Goal: Task Accomplishment & Management: Complete application form

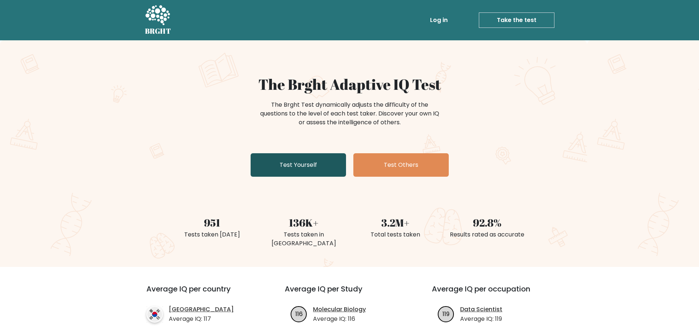
click at [291, 172] on link "Test Yourself" at bounding box center [298, 164] width 95 height 23
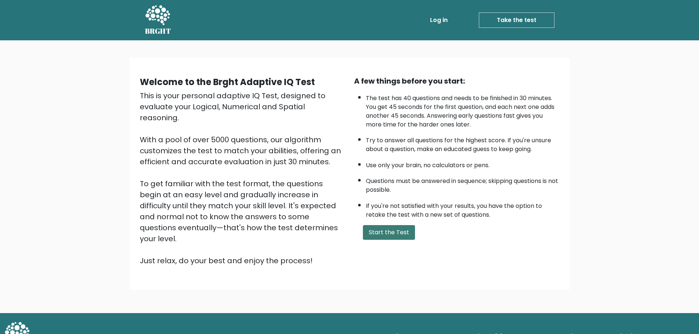
click at [393, 239] on button "Start the Test" at bounding box center [389, 232] width 52 height 15
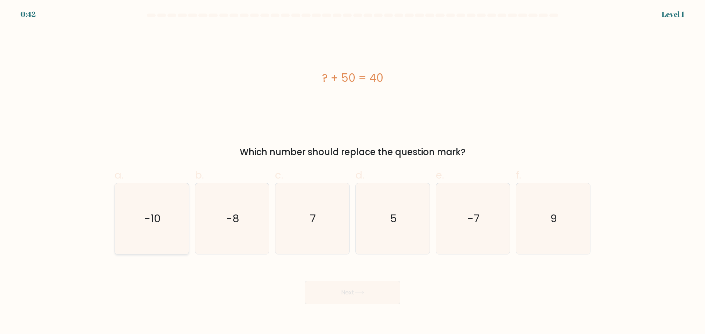
click at [147, 227] on icon "-10" at bounding box center [151, 219] width 71 height 71
click at [352, 172] on input "a. -10" at bounding box center [352, 169] width 0 height 5
radio input "true"
click at [347, 297] on button "Next" at bounding box center [352, 292] width 95 height 23
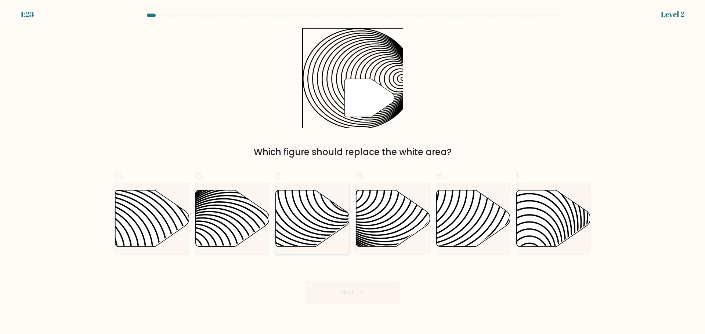
click at [291, 218] on icon at bounding box center [313, 218] width 74 height 57
click at [352, 172] on input "c." at bounding box center [352, 169] width 0 height 5
radio input "true"
click at [358, 296] on button "Next" at bounding box center [352, 292] width 95 height 23
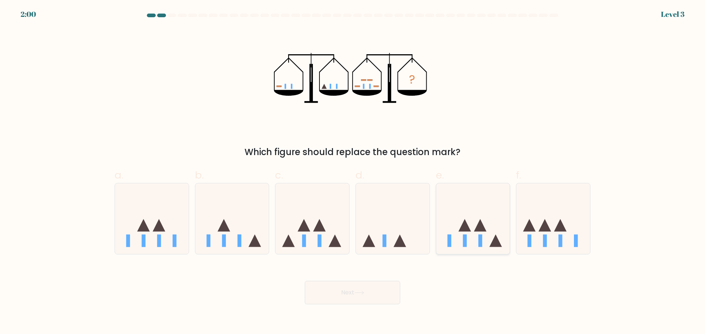
click at [464, 231] on icon at bounding box center [464, 225] width 12 height 12
click at [353, 172] on input "e." at bounding box center [352, 169] width 0 height 5
radio input "true"
click at [528, 235] on icon at bounding box center [553, 218] width 74 height 61
click at [353, 172] on input "f." at bounding box center [352, 169] width 0 height 5
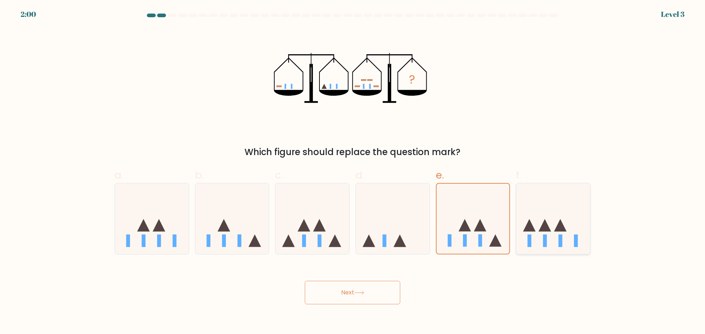
radio input "true"
click at [312, 235] on icon at bounding box center [312, 218] width 74 height 61
click at [352, 172] on input "c." at bounding box center [352, 169] width 0 height 5
radio input "true"
click at [315, 293] on button "Next" at bounding box center [352, 292] width 95 height 23
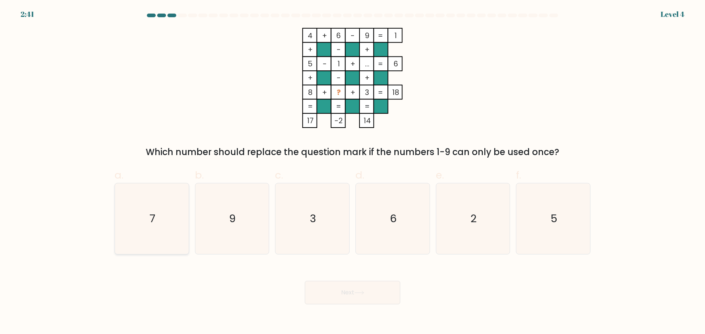
click at [162, 220] on icon "7" at bounding box center [151, 219] width 71 height 71
click at [352, 172] on input "a. 7" at bounding box center [352, 169] width 0 height 5
radio input "true"
click at [337, 293] on button "Next" at bounding box center [352, 292] width 95 height 23
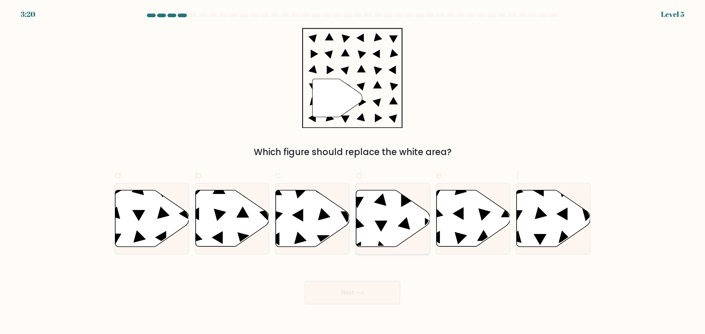
click at [384, 240] on icon at bounding box center [393, 218] width 74 height 57
click at [353, 172] on input "d." at bounding box center [352, 169] width 0 height 5
radio input "true"
click at [359, 295] on button "Next" at bounding box center [352, 292] width 95 height 23
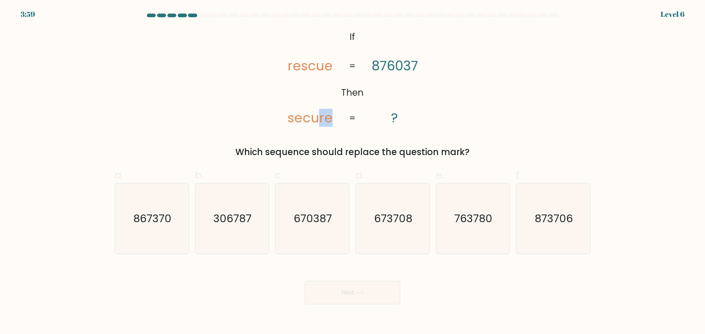
drag, startPoint x: 319, startPoint y: 118, endPoint x: 332, endPoint y: 116, distance: 13.0
click at [332, 116] on icon "@import url('[URL][DOMAIN_NAME]); If Then rescue secure 876037 ? = =" at bounding box center [352, 78] width 163 height 100
drag, startPoint x: 320, startPoint y: 117, endPoint x: 329, endPoint y: 117, distance: 9.2
click at [329, 117] on tspan "secure" at bounding box center [309, 118] width 45 height 18
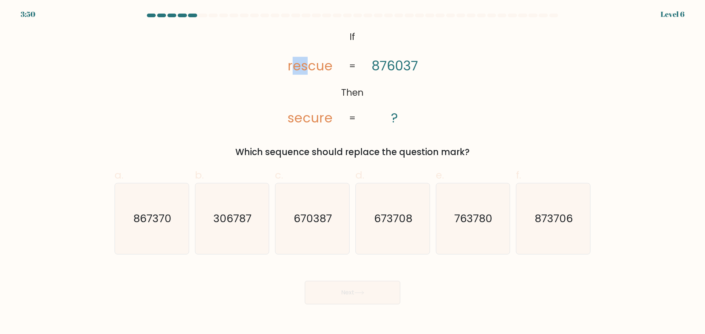
drag, startPoint x: 308, startPoint y: 65, endPoint x: 294, endPoint y: 66, distance: 13.7
click at [294, 66] on tspan "rescue" at bounding box center [309, 66] width 45 height 18
drag, startPoint x: 394, startPoint y: 64, endPoint x: 383, endPoint y: 63, distance: 11.4
click at [383, 63] on tspan "876037" at bounding box center [394, 66] width 46 height 18
click at [403, 63] on tspan "876037" at bounding box center [394, 66] width 46 height 18
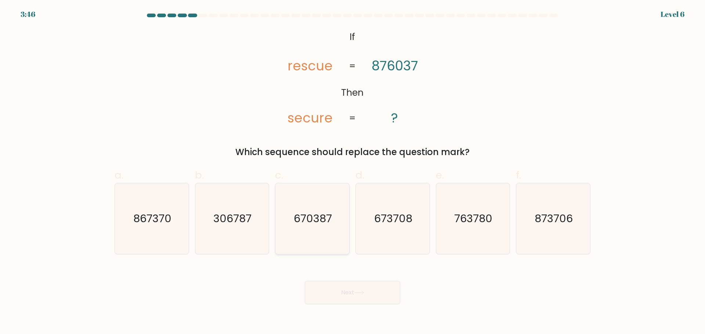
click at [316, 232] on icon "670387" at bounding box center [312, 219] width 71 height 71
click at [352, 172] on input "c. 670387" at bounding box center [352, 169] width 0 height 5
radio input "true"
click at [342, 294] on button "Next" at bounding box center [352, 292] width 95 height 23
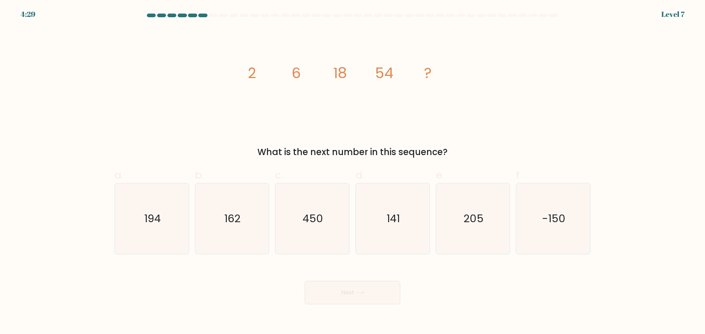
click at [312, 70] on div "image/svg+xml 2 6 18 54 ? What is the next number in this sequence?" at bounding box center [352, 93] width 485 height 131
click at [312, 70] on icon "image/svg+xml 2 6 18 54 ?" at bounding box center [352, 78] width 220 height 100
click at [213, 222] on icon "162" at bounding box center [231, 219] width 71 height 71
click at [352, 172] on input "b. 162" at bounding box center [352, 169] width 0 height 5
radio input "true"
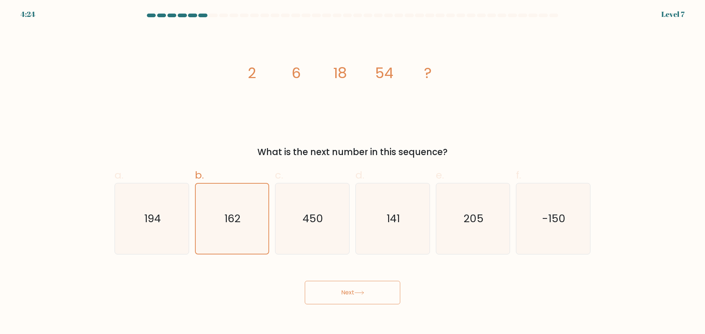
click at [311, 281] on div "Next" at bounding box center [352, 284] width 485 height 41
click at [325, 289] on button "Next" at bounding box center [352, 292] width 95 height 23
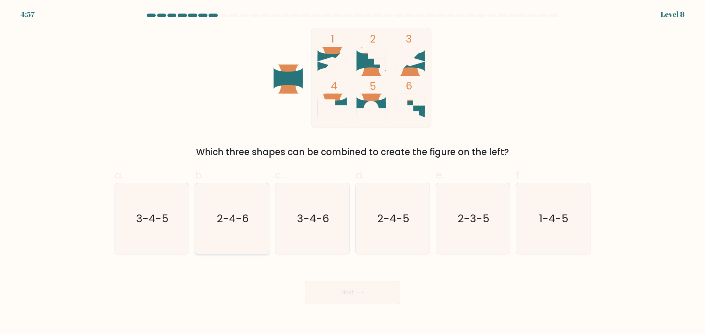
click at [237, 209] on icon "2-4-6" at bounding box center [231, 219] width 71 height 71
click at [352, 172] on input "b. 2-4-6" at bounding box center [352, 169] width 0 height 5
radio input "true"
click at [320, 294] on button "Next" at bounding box center [352, 292] width 95 height 23
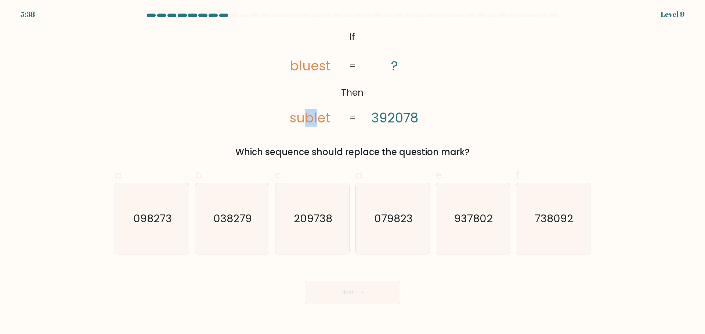
drag, startPoint x: 306, startPoint y: 119, endPoint x: 316, endPoint y: 117, distance: 10.8
click at [316, 117] on tspan "sublet" at bounding box center [310, 118] width 41 height 18
drag, startPoint x: 389, startPoint y: 120, endPoint x: 403, endPoint y: 119, distance: 14.0
click at [403, 119] on tspan "392078" at bounding box center [394, 118] width 47 height 18
click at [316, 228] on icon "209738" at bounding box center [312, 219] width 71 height 71
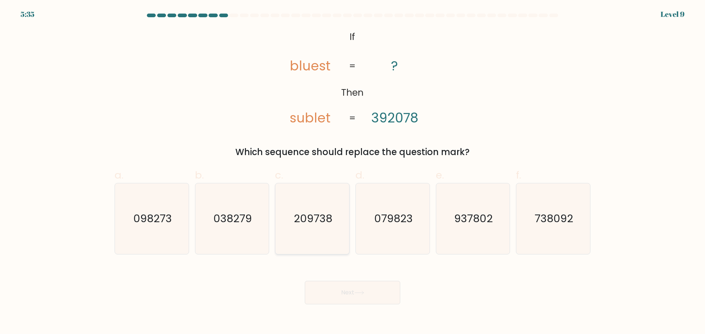
click at [352, 172] on input "c. 209738" at bounding box center [352, 169] width 0 height 5
radio input "true"
click at [341, 298] on button "Next" at bounding box center [352, 292] width 95 height 23
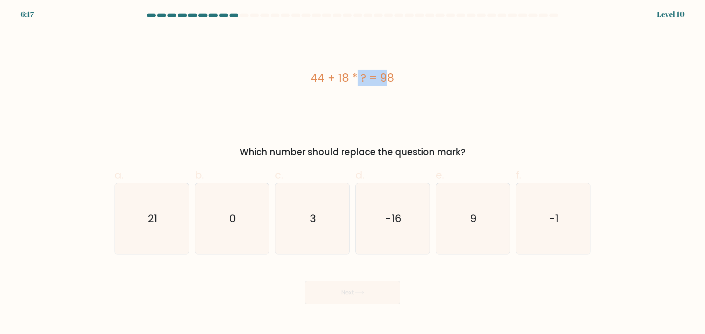
drag, startPoint x: 313, startPoint y: 79, endPoint x: 344, endPoint y: 79, distance: 31.2
click at [344, 79] on div "44 + 18 * ? = 98" at bounding box center [353, 78] width 476 height 17
drag, startPoint x: 338, startPoint y: 76, endPoint x: 348, endPoint y: 76, distance: 9.9
click at [348, 76] on div "44 + 18 * ? = 98" at bounding box center [353, 78] width 476 height 17
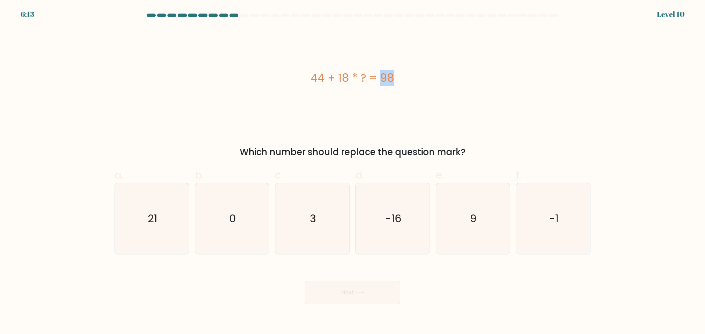
click at [348, 76] on div "44 + 18 * ? = 98" at bounding box center [353, 78] width 476 height 17
click at [295, 225] on icon "3" at bounding box center [312, 219] width 71 height 71
click at [352, 172] on input "c. 3" at bounding box center [352, 169] width 0 height 5
radio input "true"
click at [351, 286] on button "Next" at bounding box center [352, 292] width 95 height 23
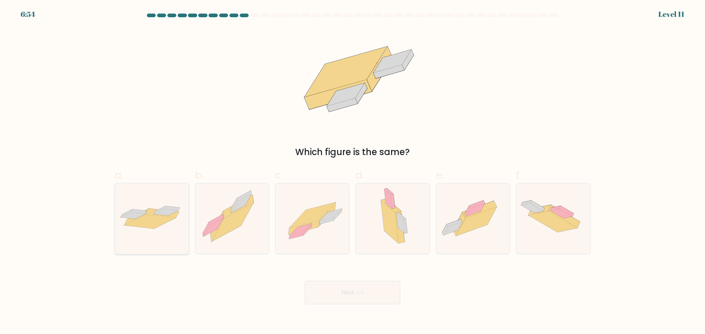
click at [144, 225] on icon at bounding box center [149, 222] width 51 height 14
click at [352, 172] on input "a." at bounding box center [352, 169] width 0 height 5
radio input "true"
click at [344, 300] on button "Next" at bounding box center [352, 292] width 95 height 23
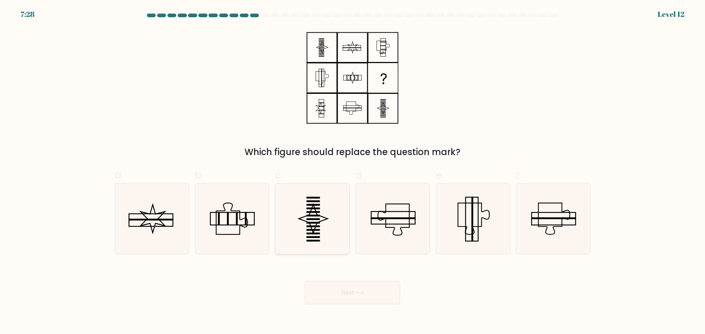
click at [323, 224] on icon at bounding box center [312, 219] width 71 height 71
click at [352, 172] on input "c." at bounding box center [352, 169] width 0 height 5
radio input "true"
click at [368, 292] on button "Next" at bounding box center [352, 292] width 95 height 23
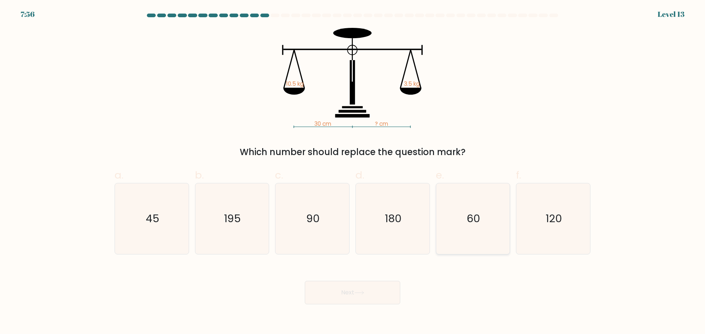
click at [481, 229] on icon "60" at bounding box center [472, 219] width 71 height 71
click at [353, 172] on input "e. 60" at bounding box center [352, 169] width 0 height 5
radio input "true"
click at [317, 231] on icon "90" at bounding box center [312, 219] width 71 height 71
click at [352, 172] on input "c. 90" at bounding box center [352, 169] width 0 height 5
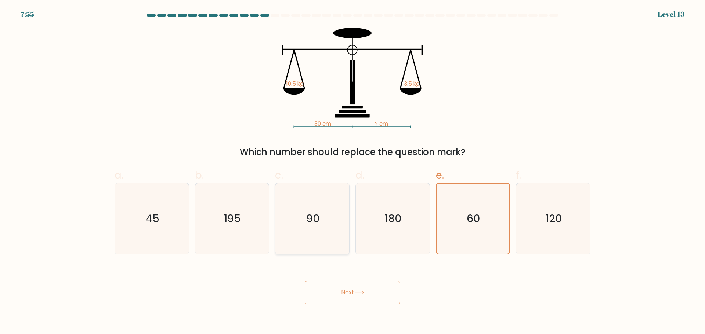
radio input "true"
click at [341, 296] on button "Next" at bounding box center [352, 292] width 95 height 23
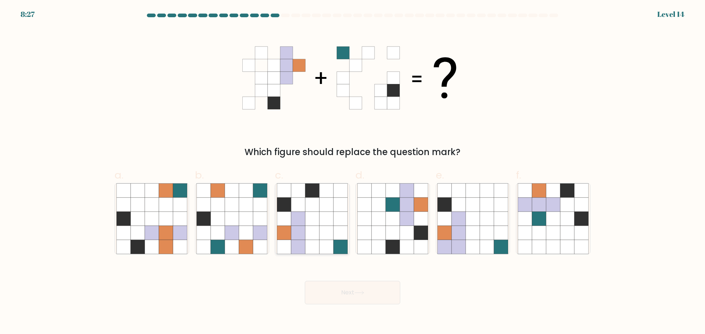
click at [319, 252] on icon at bounding box center [312, 247] width 14 height 14
click at [352, 172] on input "c." at bounding box center [352, 169] width 0 height 5
radio input "true"
click at [340, 299] on button "Next" at bounding box center [352, 292] width 95 height 23
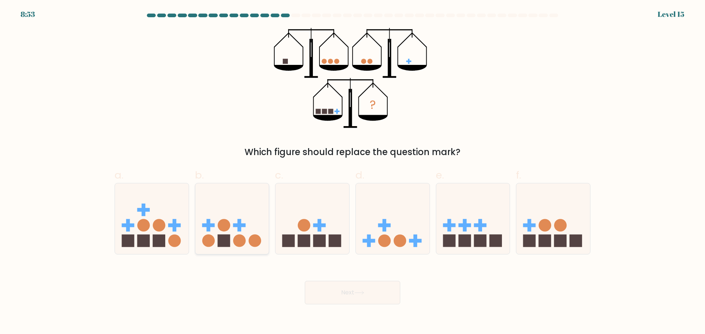
click at [243, 234] on icon at bounding box center [232, 218] width 74 height 61
click at [352, 172] on input "b." at bounding box center [352, 169] width 0 height 5
radio input "true"
click at [349, 293] on button "Next" at bounding box center [352, 292] width 95 height 23
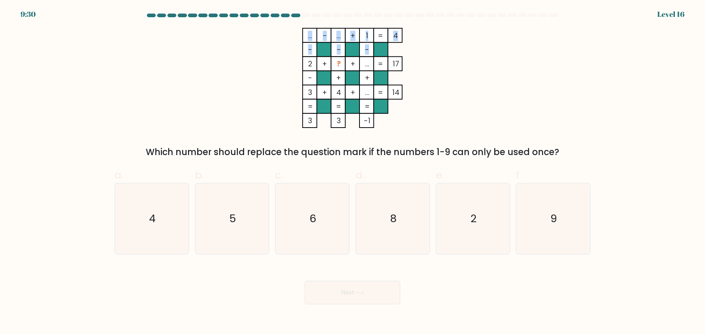
drag, startPoint x: 307, startPoint y: 62, endPoint x: 320, endPoint y: 62, distance: 13.2
click at [320, 62] on icon "... - ... + 1 4 - - - 2 + ? + ... 17 - + + 3 + 4 + ... = 14 = = = = 3 3 -1 =" at bounding box center [352, 78] width 220 height 100
click at [320, 62] on rect at bounding box center [324, 64] width 14 height 14
drag, startPoint x: 392, startPoint y: 66, endPoint x: 401, endPoint y: 65, distance: 8.9
click at [401, 65] on icon "... - ... + 1 4 - - - 2 + ? + ... 17 - + + 3 + 4 + ... = 14 = = = = 3 3 -1 =" at bounding box center [352, 78] width 220 height 100
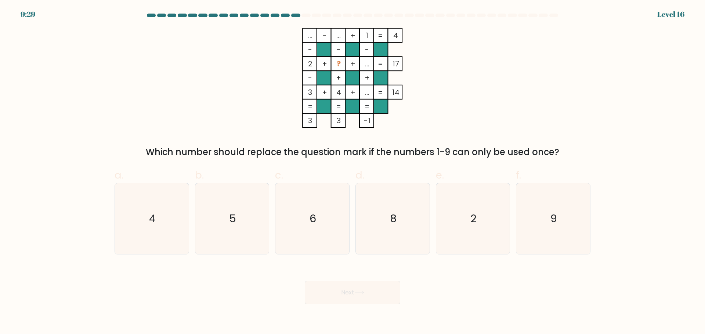
click at [401, 65] on rect at bounding box center [395, 64] width 14 height 14
click at [394, 64] on tspan "17" at bounding box center [395, 64] width 7 height 10
click at [392, 63] on tspan "17" at bounding box center [395, 64] width 7 height 10
drag, startPoint x: 393, startPoint y: 65, endPoint x: 397, endPoint y: 65, distance: 4.4
click at [397, 65] on tspan "17" at bounding box center [395, 64] width 7 height 10
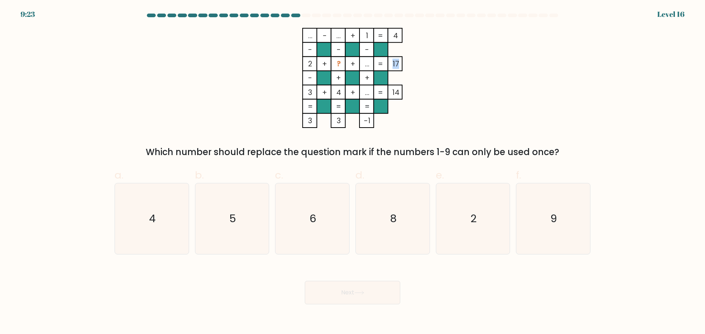
click at [398, 65] on tspan "17" at bounding box center [395, 64] width 7 height 10
click at [308, 228] on icon "6" at bounding box center [312, 219] width 71 height 71
click at [352, 172] on input "c. 6" at bounding box center [352, 169] width 0 height 5
radio input "true"
click at [557, 222] on text "9" at bounding box center [554, 218] width 7 height 15
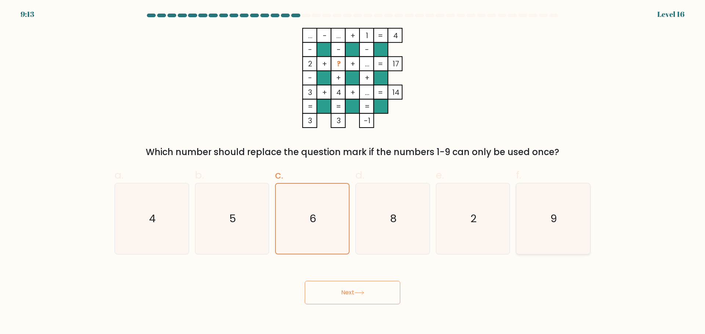
click at [353, 172] on input "f. 9" at bounding box center [352, 169] width 0 height 5
radio input "true"
click at [354, 298] on button "Next" at bounding box center [352, 292] width 95 height 23
